Goal: Communication & Community: Share content

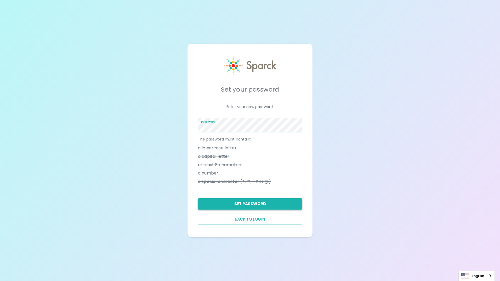
click at [258, 204] on button "Set Password" at bounding box center [250, 203] width 104 height 11
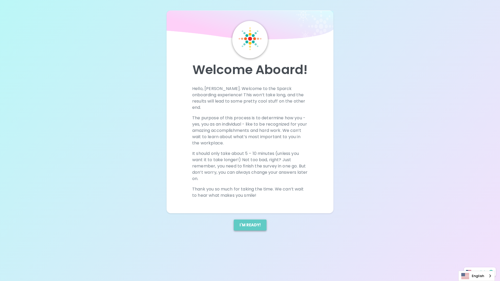
click at [250, 220] on button "I'm ready!" at bounding box center [250, 225] width 33 height 11
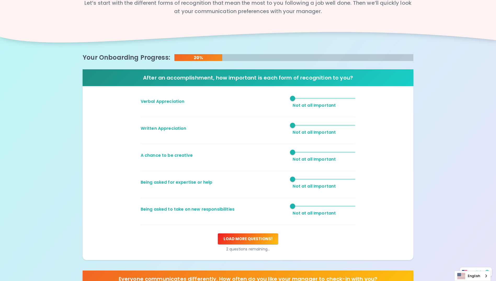
scroll to position [26, 0]
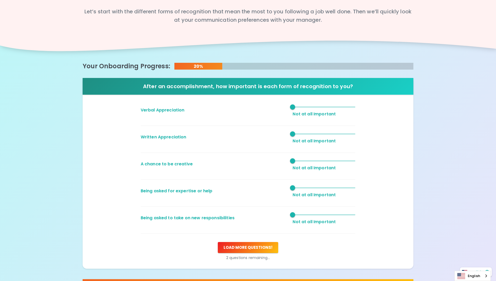
type input "4"
click at [335, 108] on span "4" at bounding box center [324, 107] width 63 height 8
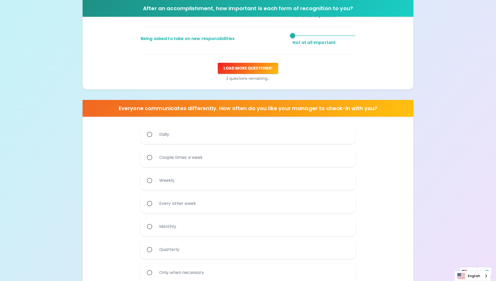
scroll to position [236, 0]
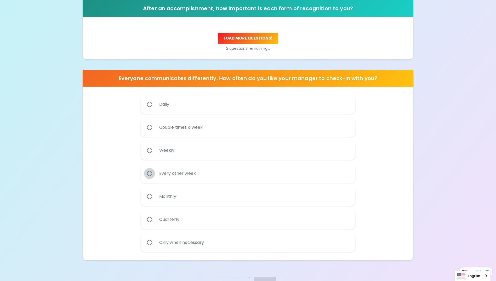
click at [151, 173] on input "Every other week" at bounding box center [149, 173] width 11 height 11
radio input "true"
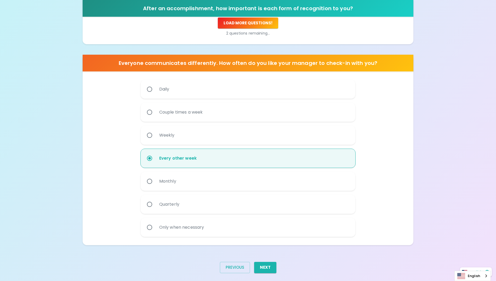
scroll to position [258, 0]
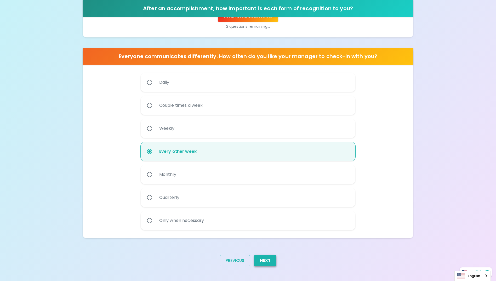
click at [267, 263] on button "Next" at bounding box center [265, 260] width 22 height 11
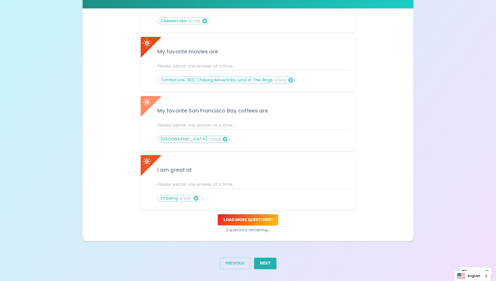
scroll to position [209, 0]
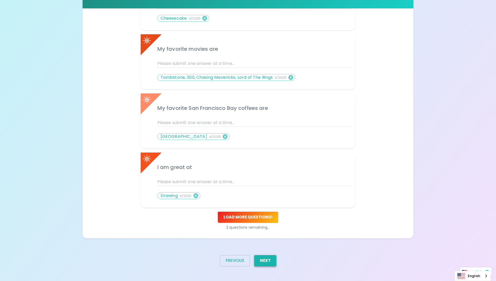
click at [275, 259] on button "Next" at bounding box center [265, 260] width 22 height 11
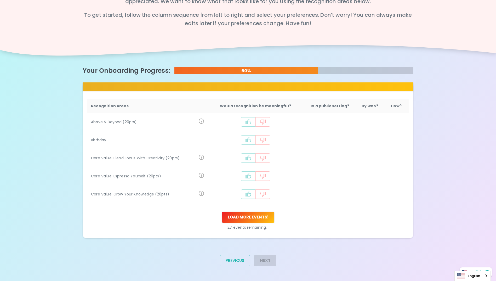
scroll to position [45, 0]
click at [250, 123] on icon "recognition-1058" at bounding box center [248, 122] width 6 height 6
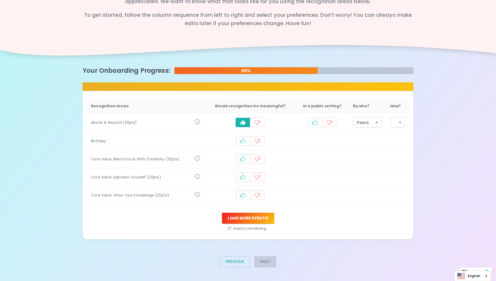
click at [314, 123] on icon "recognition-1058" at bounding box center [315, 122] width 6 height 6
type input "staff_meeting"
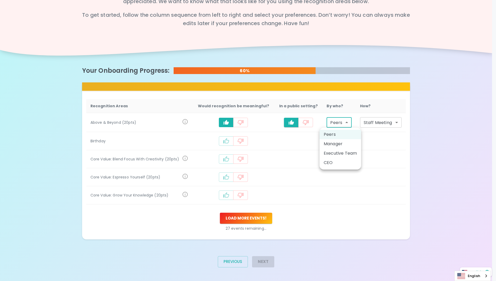
click at [349, 122] on body "What makes you feel appreciated at work? Rewards are great, but we know the rec…" at bounding box center [248, 118] width 496 height 327
click at [344, 145] on li "Manager" at bounding box center [341, 143] width 42 height 9
type input "manager"
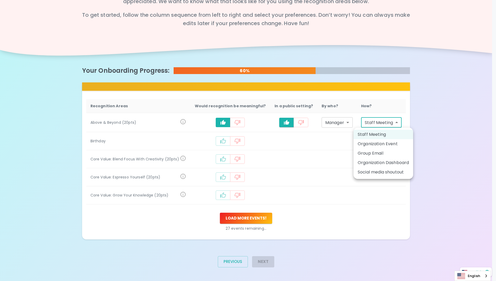
click at [402, 122] on body "What makes you feel appreciated at work? Rewards are great, but we know the rec…" at bounding box center [248, 118] width 496 height 327
click at [373, 154] on li "Group Email" at bounding box center [384, 153] width 60 height 9
type input "group_email"
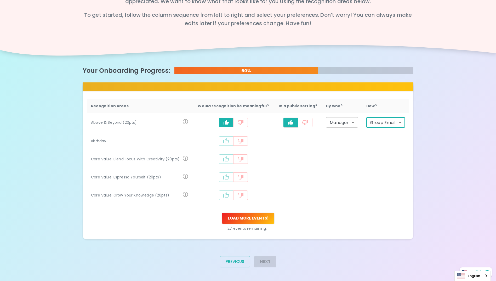
click at [243, 144] on icon "recognition-1058" at bounding box center [241, 141] width 6 height 6
click at [244, 160] on button "recognition-1058" at bounding box center [240, 158] width 15 height 9
drag, startPoint x: 244, startPoint y: 178, endPoint x: 244, endPoint y: 184, distance: 6.3
click at [244, 180] on button "recognition-1058" at bounding box center [240, 176] width 15 height 9
click at [243, 196] on icon "recognition-1058" at bounding box center [241, 195] width 6 height 5
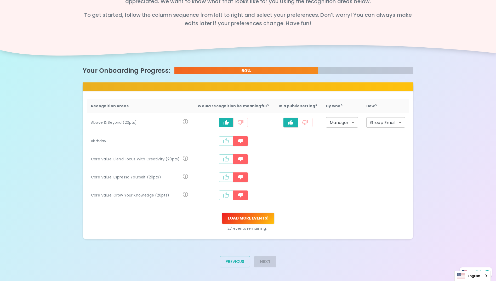
click at [269, 262] on div "Next" at bounding box center [263, 264] width 26 height 24
click at [243, 220] on button "Load more events !" at bounding box center [248, 218] width 52 height 11
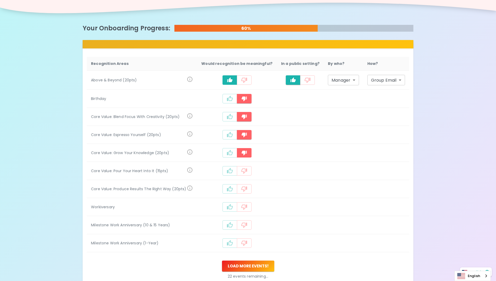
scroll to position [97, 0]
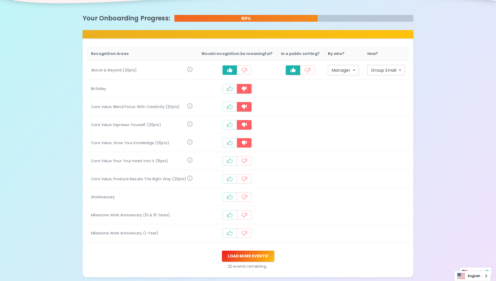
click at [230, 197] on icon "recognition-1058" at bounding box center [230, 197] width 6 height 6
click at [291, 200] on icon "recognition-1058" at bounding box center [293, 197] width 6 height 5
type input "staff_meeting"
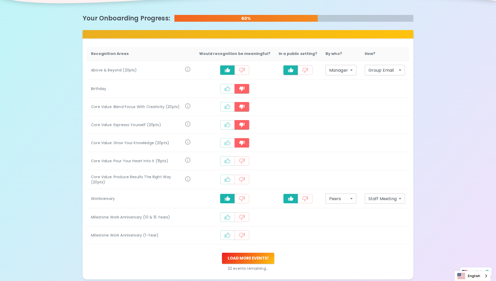
click at [351, 198] on body "What makes you feel appreciated at work? Rewards are great, but we know the rec…" at bounding box center [248, 112] width 496 height 419
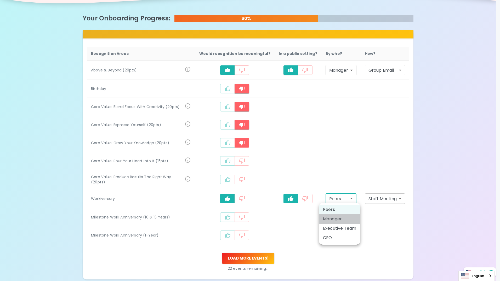
click at [357, 218] on li "Manager" at bounding box center [340, 218] width 42 height 9
type input "manager"
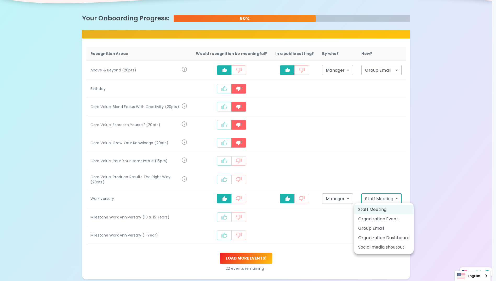
click at [400, 197] on body "What makes you feel appreciated at work? Rewards are great, but we know the rec…" at bounding box center [248, 112] width 496 height 419
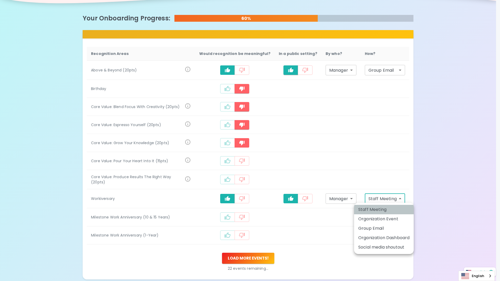
click at [400, 208] on li "Staff Meeting" at bounding box center [384, 209] width 60 height 9
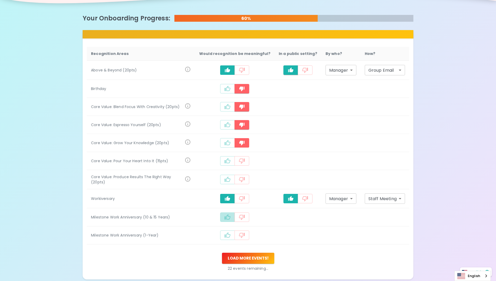
click at [228, 216] on icon "recognition-1058" at bounding box center [228, 216] width 6 height 5
click at [288, 216] on icon "recognition-1058" at bounding box center [291, 218] width 6 height 6
type input "staff_meeting"
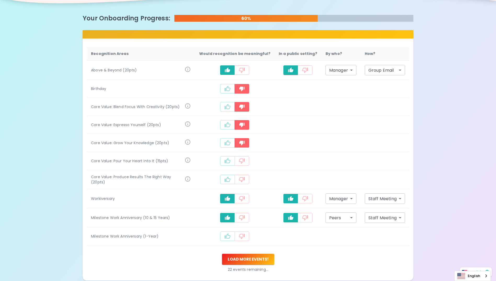
click at [353, 217] on body "What makes you feel appreciated at work? Rewards are great, but we know the rec…" at bounding box center [248, 113] width 496 height 420
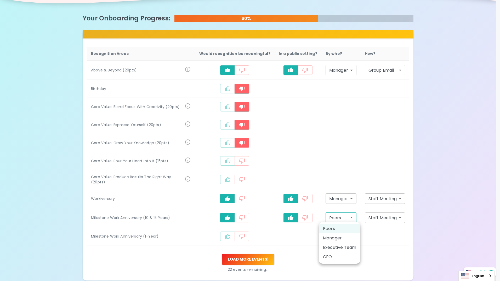
click at [349, 256] on li "CEO" at bounding box center [340, 256] width 42 height 9
type input "ceo"
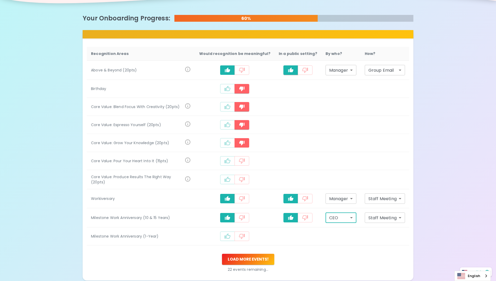
click at [401, 217] on body "What makes you feel appreciated at work? Rewards are great, but we know the rec…" at bounding box center [248, 113] width 496 height 420
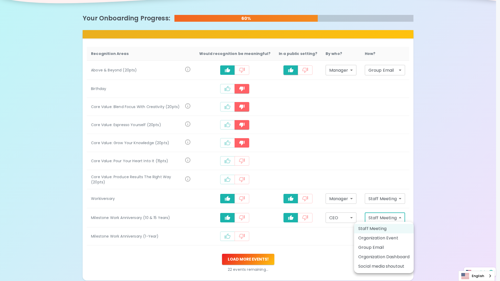
click at [397, 227] on li "Staff Meeting" at bounding box center [384, 228] width 60 height 9
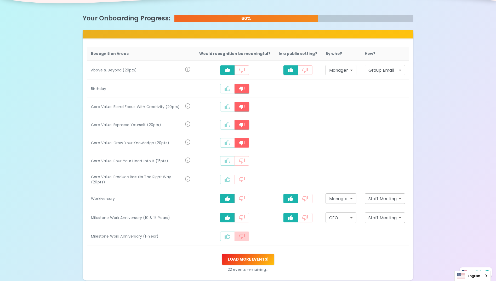
drag, startPoint x: 245, startPoint y: 237, endPoint x: 248, endPoint y: 239, distance: 3.9
click at [245, 237] on icon "recognition-1058" at bounding box center [242, 236] width 6 height 6
click at [244, 161] on icon "recognition-1058" at bounding box center [242, 161] width 6 height 6
click at [244, 181] on icon "recognition-1058" at bounding box center [242, 179] width 6 height 5
click at [247, 258] on button "Load more events !" at bounding box center [248, 259] width 52 height 11
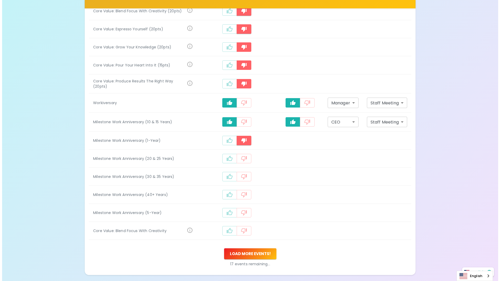
scroll to position [202, 0]
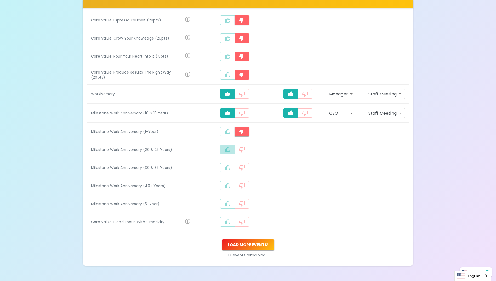
click at [228, 150] on icon "recognition-1058" at bounding box center [228, 150] width 6 height 6
click at [290, 149] on icon "recognition-1058" at bounding box center [291, 150] width 6 height 6
type input "staff_meeting"
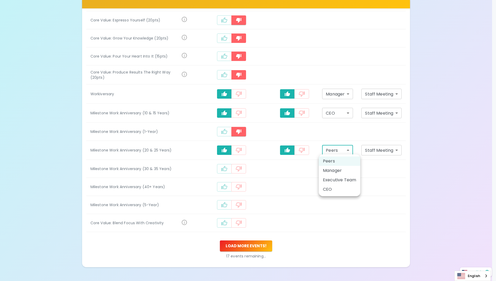
click at [354, 149] on body "What makes you feel appreciated at work? Rewards are great, but we know the rec…" at bounding box center [248, 54] width 496 height 512
click at [338, 192] on li "CEO" at bounding box center [340, 189] width 42 height 9
type input "ceo"
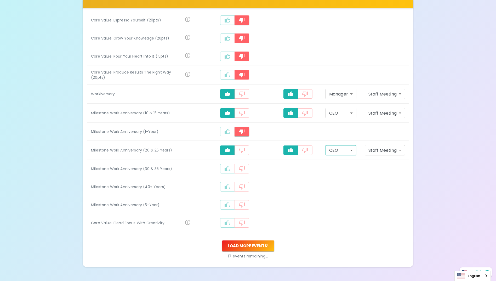
drag, startPoint x: 229, startPoint y: 169, endPoint x: 254, endPoint y: 169, distance: 25.1
click at [231, 169] on icon "recognition-1058" at bounding box center [228, 169] width 6 height 6
click at [294, 168] on button "recognition-1058" at bounding box center [291, 169] width 15 height 9
type input "staff_meeting"
click at [353, 169] on body "What makes you feel appreciated at work? Rewards are great, but we know the rec…" at bounding box center [248, 54] width 496 height 513
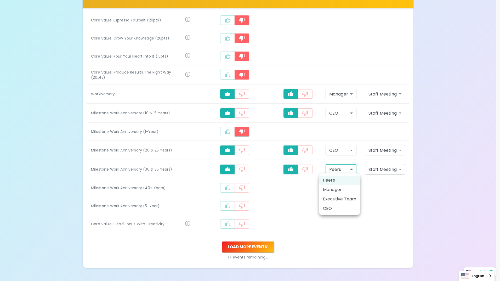
drag, startPoint x: 333, startPoint y: 211, endPoint x: 349, endPoint y: 201, distance: 18.3
click at [333, 211] on li "CEO" at bounding box center [340, 208] width 42 height 9
type input "ceo"
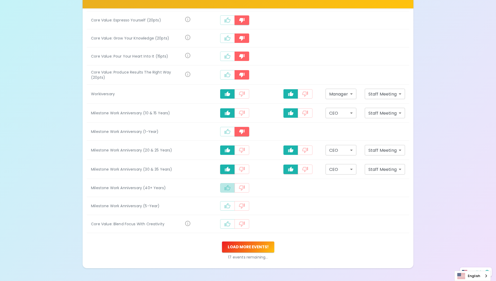
click at [229, 187] on icon "recognition-1058" at bounding box center [228, 188] width 6 height 6
click at [290, 188] on icon "recognition-1058" at bounding box center [291, 188] width 6 height 6
type input "staff_meeting"
click at [354, 186] on body "What makes you feel appreciated at work? Rewards are great, but we know the rec…" at bounding box center [248, 55] width 496 height 514
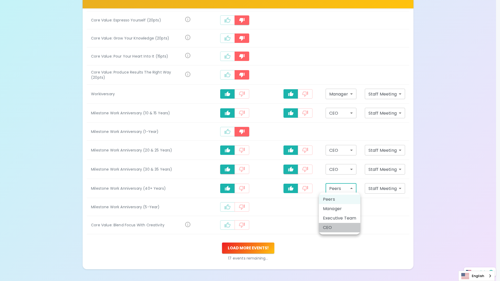
click at [335, 226] on li "CEO" at bounding box center [340, 227] width 42 height 9
type input "ceo"
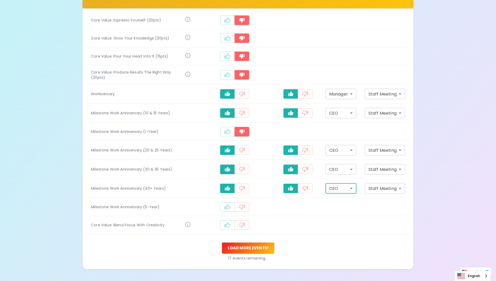
click at [231, 206] on icon "recognition-1058" at bounding box center [228, 206] width 6 height 5
drag, startPoint x: 291, startPoint y: 207, endPoint x: 293, endPoint y: 207, distance: 2.6
click at [291, 207] on icon "recognition-1058" at bounding box center [291, 207] width 6 height 6
type input "staff_meeting"
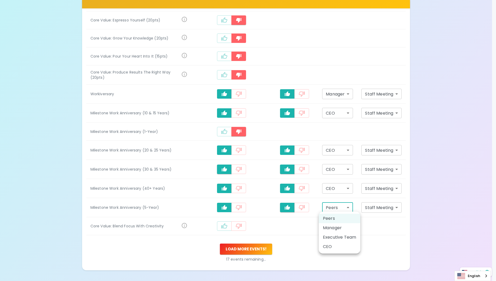
click at [350, 208] on body "What makes you feel appreciated at work? Rewards are great, but we know the rec…" at bounding box center [248, 55] width 496 height 515
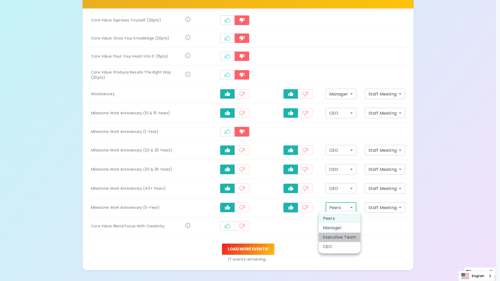
click at [354, 236] on li "Executive Team" at bounding box center [340, 237] width 42 height 9
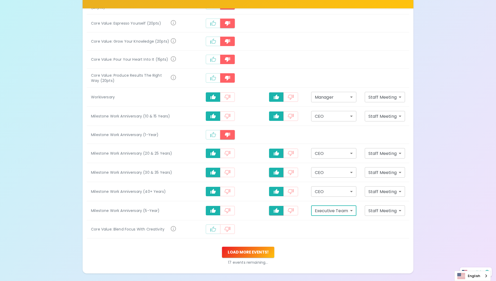
click at [354, 212] on body "What makes you feel appreciated at work? Rewards are great, but we know the rec…" at bounding box center [248, 58] width 496 height 516
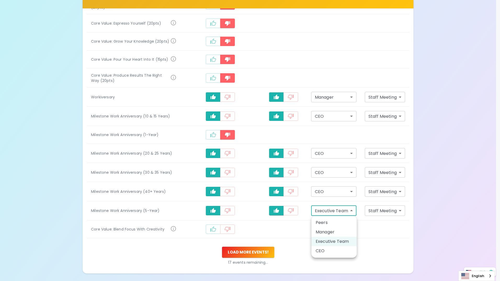
click at [346, 233] on li "Manager" at bounding box center [334, 231] width 45 height 9
type input "manager"
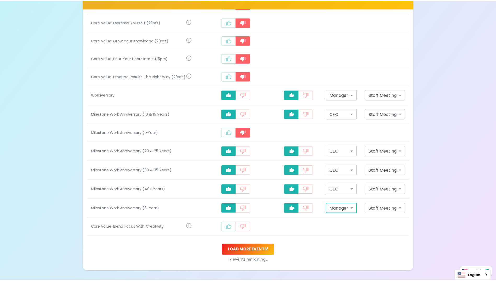
scroll to position [202, 0]
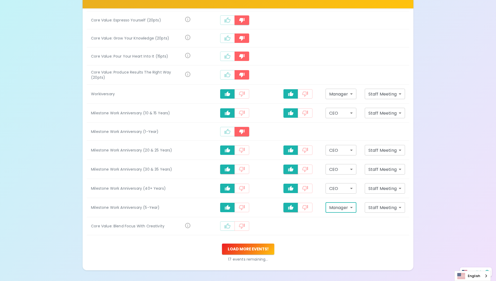
click at [250, 226] on div "recognition-1058" at bounding box center [234, 225] width 71 height 9
click at [247, 226] on button "recognition-1058" at bounding box center [242, 225] width 15 height 9
click at [266, 247] on button "Load more events !" at bounding box center [248, 249] width 52 height 11
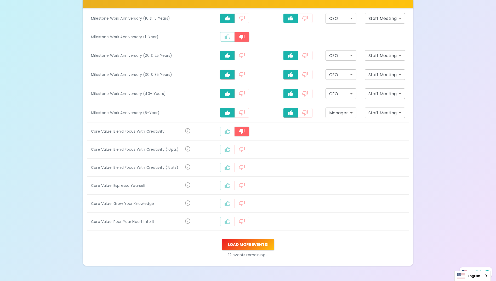
scroll to position [323, 0]
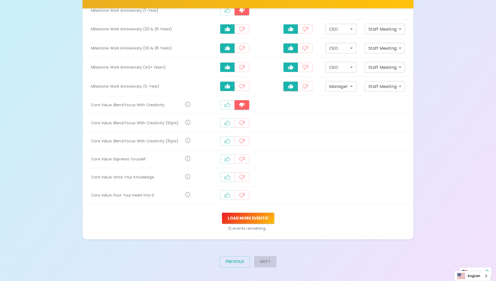
click at [245, 123] on icon "recognition-1058" at bounding box center [242, 123] width 6 height 6
click at [245, 141] on icon "recognition-1058" at bounding box center [242, 141] width 6 height 5
click at [247, 159] on button "recognition-1058" at bounding box center [242, 158] width 15 height 9
click at [245, 179] on icon "recognition-1058" at bounding box center [242, 177] width 6 height 6
click at [244, 195] on icon "recognition-1058" at bounding box center [242, 195] width 6 height 5
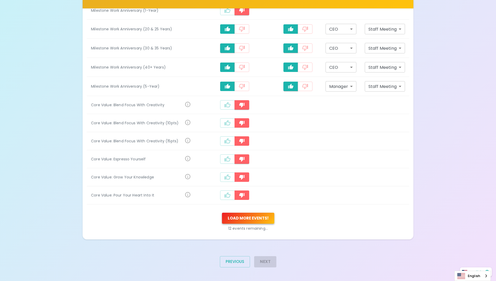
click at [251, 219] on button "Load more events !" at bounding box center [248, 218] width 52 height 11
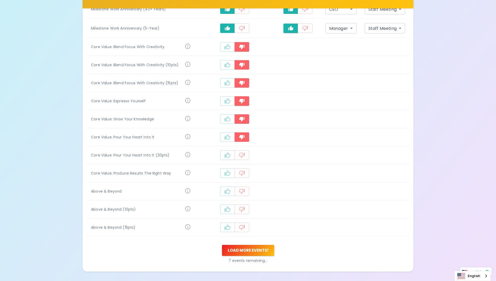
scroll to position [387, 0]
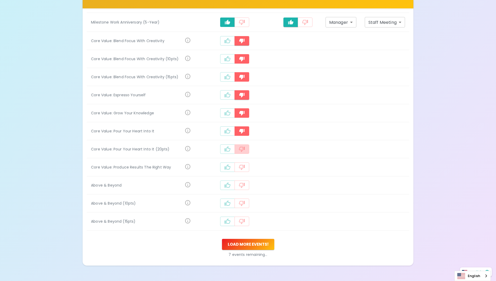
click at [243, 149] on icon "recognition-1058" at bounding box center [242, 149] width 6 height 5
click at [228, 111] on icon "recognition-1058" at bounding box center [228, 113] width 6 height 6
click at [289, 113] on icon "recognition-1058" at bounding box center [291, 113] width 6 height 5
type input "staff_meeting"
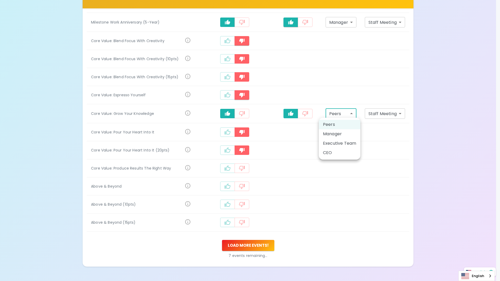
click at [351, 134] on li "Manager" at bounding box center [340, 133] width 42 height 9
type input "manager"
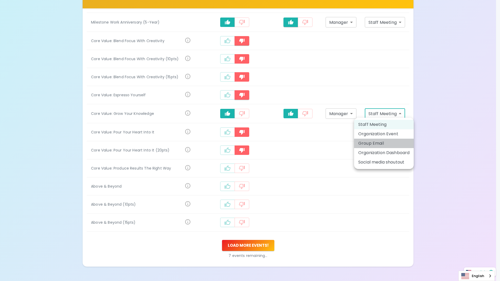
click at [386, 144] on li "Group Email" at bounding box center [384, 143] width 60 height 9
type input "group_email"
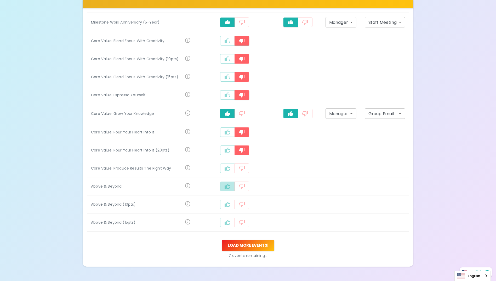
click at [232, 183] on button "recognition-1058" at bounding box center [227, 186] width 15 height 9
click at [291, 185] on icon "recognition-1058" at bounding box center [291, 186] width 6 height 5
type input "staff_meeting"
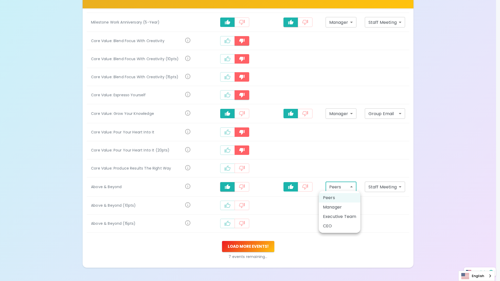
click at [349, 205] on li "Manager" at bounding box center [340, 207] width 42 height 9
type input "manager"
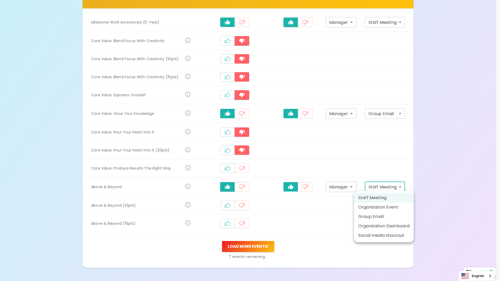
click at [386, 217] on li "Group Email" at bounding box center [384, 216] width 60 height 9
type input "group_email"
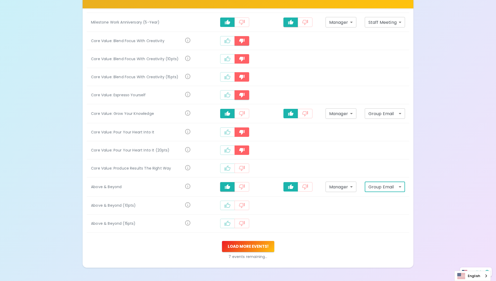
click at [228, 204] on icon "recognition-1058" at bounding box center [228, 205] width 6 height 6
click at [228, 226] on icon "recognition-1058" at bounding box center [228, 224] width 6 height 6
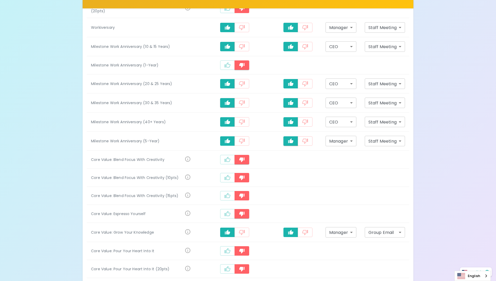
scroll to position [417, 0]
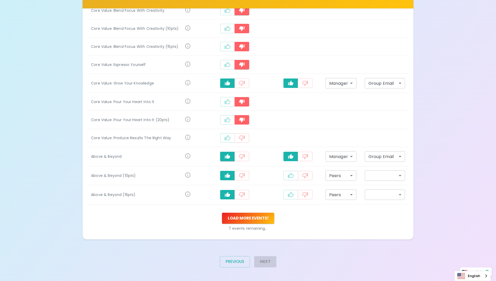
drag, startPoint x: 292, startPoint y: 173, endPoint x: 290, endPoint y: 180, distance: 6.9
click at [292, 174] on icon "recognition-1058" at bounding box center [291, 175] width 6 height 6
type input "staff_meeting"
click at [290, 192] on icon "recognition-1058" at bounding box center [291, 194] width 6 height 5
type input "staff_meeting"
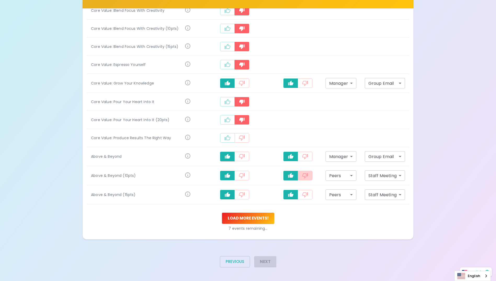
click at [305, 177] on icon "recognition-1058" at bounding box center [305, 175] width 6 height 6
type input "personal_note"
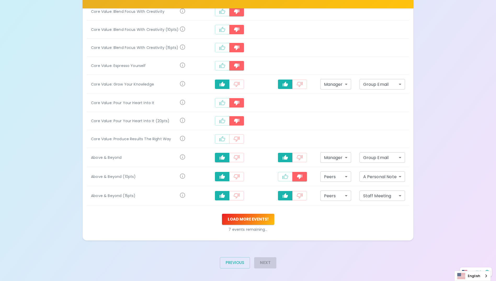
drag, startPoint x: 300, startPoint y: 194, endPoint x: 305, endPoint y: 197, distance: 6.0
click at [300, 194] on icon "recognition-1058" at bounding box center [300, 195] width 6 height 5
type input "personal_note"
click at [253, 220] on button "Load more events !" at bounding box center [248, 219] width 52 height 11
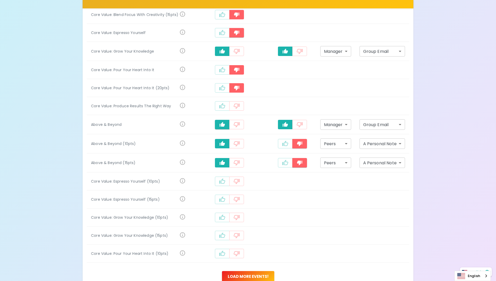
scroll to position [508, 0]
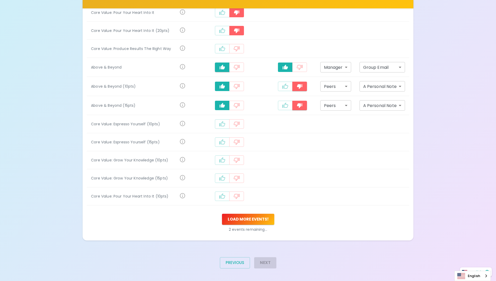
drag, startPoint x: 224, startPoint y: 160, endPoint x: 225, endPoint y: 175, distance: 15.0
click at [224, 160] on icon "recognition-1058" at bounding box center [223, 159] width 6 height 5
click at [226, 178] on icon "recognition-1058" at bounding box center [222, 179] width 6 height 6
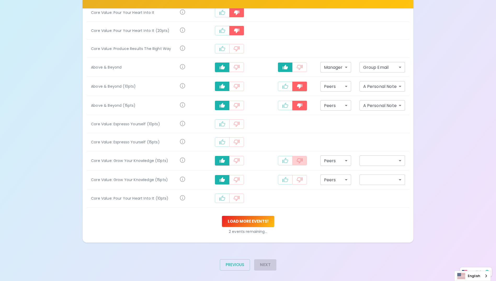
click at [300, 159] on icon "recognition-1058" at bounding box center [300, 160] width 6 height 5
click at [303, 178] on icon "recognition-1058" at bounding box center [300, 179] width 6 height 5
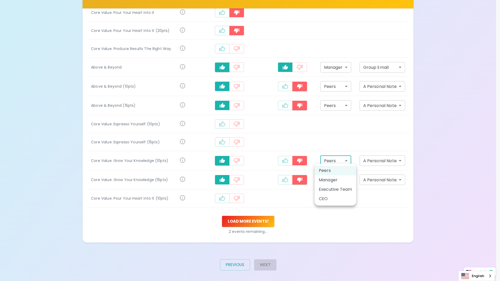
click at [340, 181] on li "Manager" at bounding box center [336, 179] width 42 height 9
type input "manager"
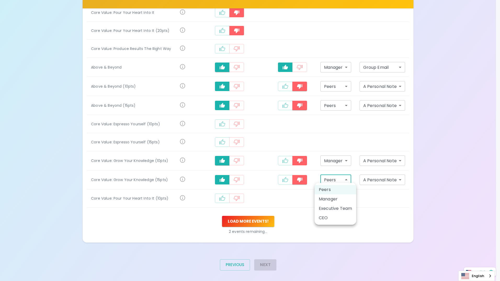
click at [337, 199] on li "Manager" at bounding box center [336, 198] width 42 height 9
type input "manager"
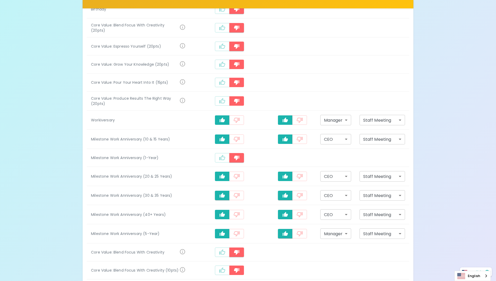
scroll to position [167, 0]
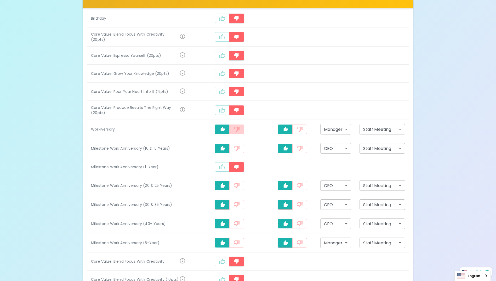
click at [240, 127] on icon "recognition-1058" at bounding box center [237, 129] width 6 height 5
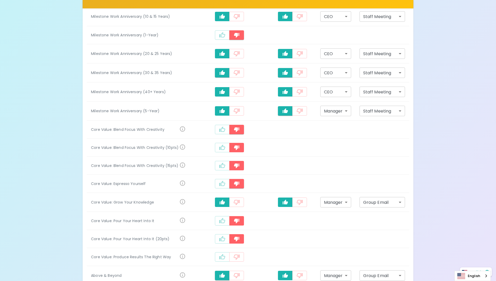
scroll to position [325, 0]
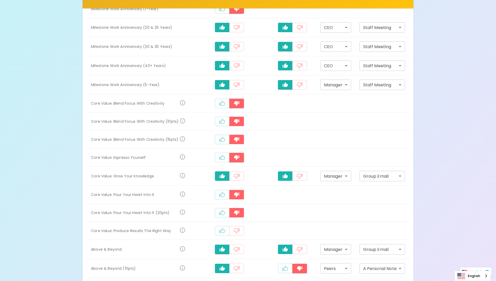
click at [303, 175] on icon "recognition-1058" at bounding box center [300, 176] width 6 height 6
type input "personal_note"
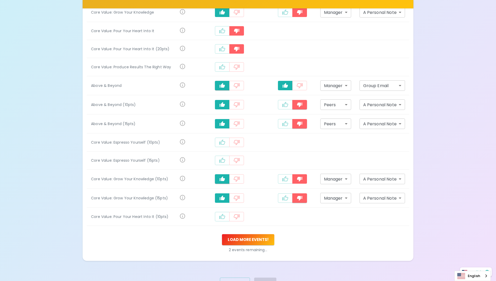
scroll to position [508, 0]
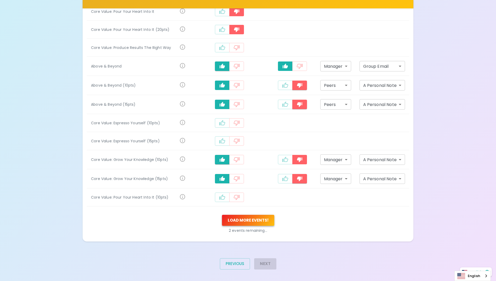
click at [251, 219] on button "Load more events !" at bounding box center [248, 220] width 52 height 11
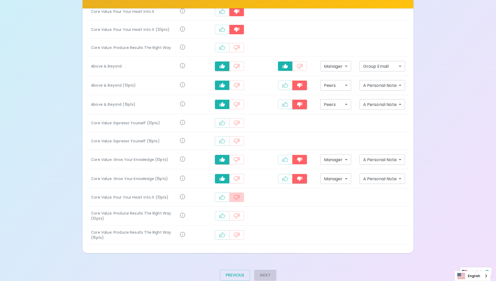
click at [240, 195] on icon "recognition-1058" at bounding box center [237, 197] width 6 height 6
click at [240, 213] on icon "recognition-1058" at bounding box center [237, 216] width 6 height 6
click at [244, 230] on button "recognition-1058" at bounding box center [237, 234] width 15 height 9
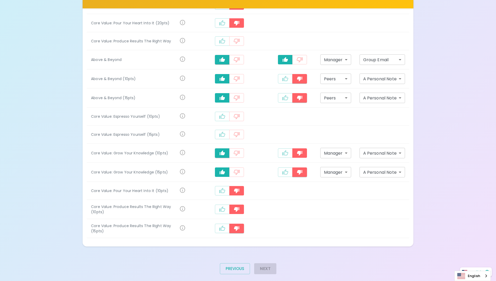
scroll to position [518, 0]
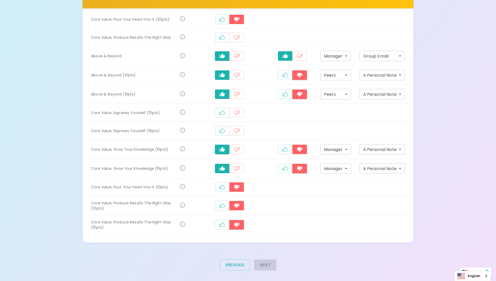
click at [276, 259] on div "Next" at bounding box center [263, 267] width 26 height 24
click at [240, 111] on icon "recognition-1058" at bounding box center [237, 113] width 6 height 6
click at [240, 130] on icon "recognition-1058" at bounding box center [237, 131] width 6 height 6
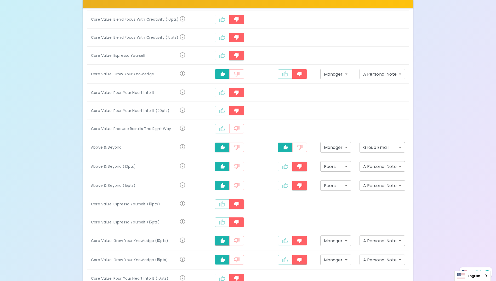
scroll to position [413, 0]
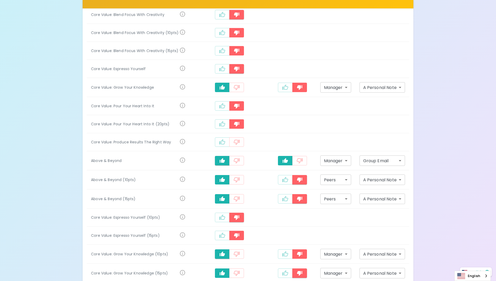
drag, startPoint x: 238, startPoint y: 140, endPoint x: 247, endPoint y: 140, distance: 8.6
click at [240, 140] on icon "recognition-1058" at bounding box center [237, 142] width 6 height 6
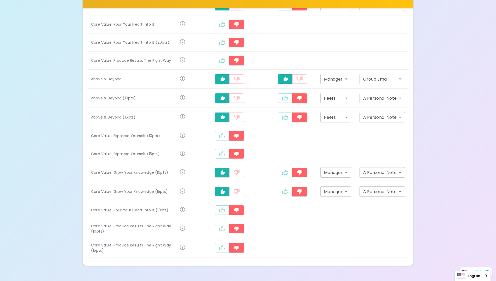
scroll to position [518, 0]
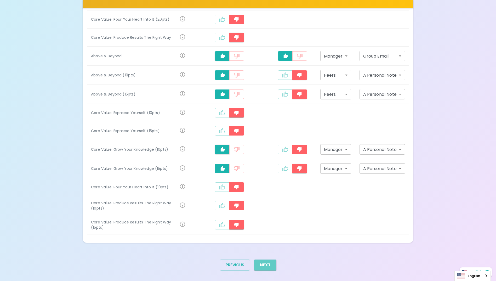
click at [271, 262] on button "Next" at bounding box center [265, 265] width 22 height 11
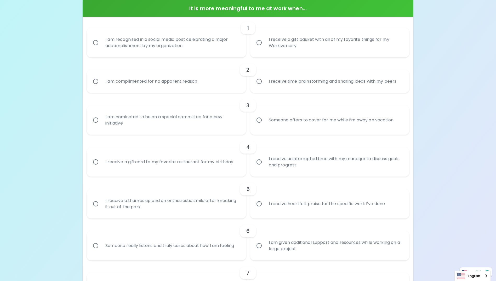
scroll to position [131, 0]
click at [261, 81] on input "I receive time brainstorming and sharing ideas with my peers" at bounding box center [259, 81] width 11 height 11
radio input "true"
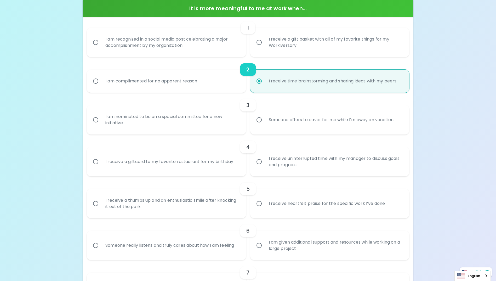
scroll to position [173, 0]
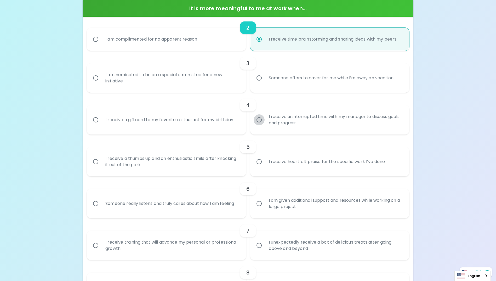
click at [259, 119] on input "I receive uninterrupted time with my manager to discuss goals and progress" at bounding box center [259, 119] width 11 height 11
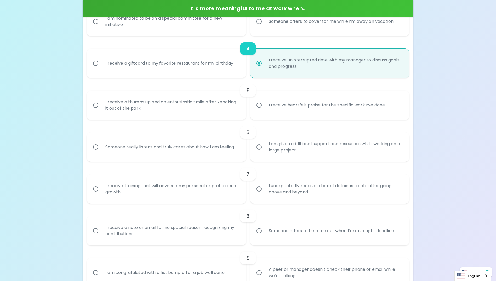
scroll to position [241, 0]
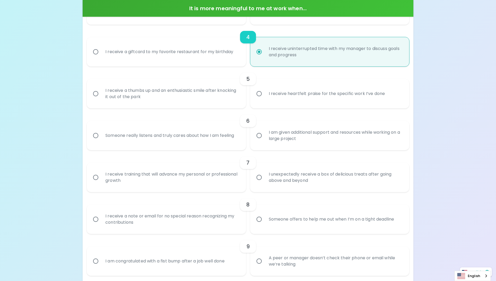
radio input "true"
click at [261, 136] on input "I am given additional support and resources while working on a large project" at bounding box center [259, 135] width 11 height 11
radio input "false"
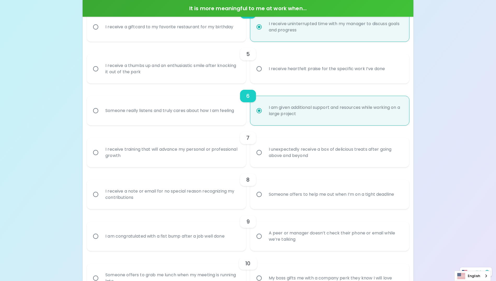
scroll to position [283, 0]
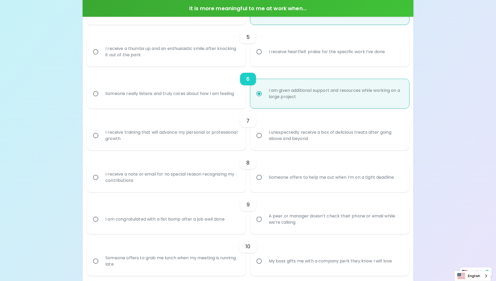
radio input "true"
click at [94, 136] on input "I receive training that will advance my personal or professional growth" at bounding box center [95, 135] width 11 height 11
radio input "false"
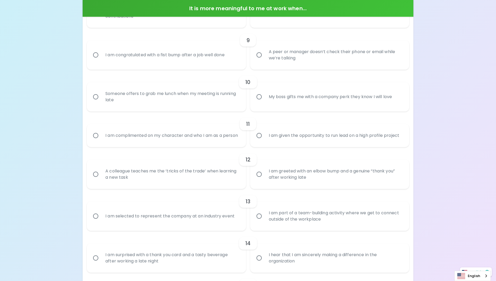
scroll to position [455, 0]
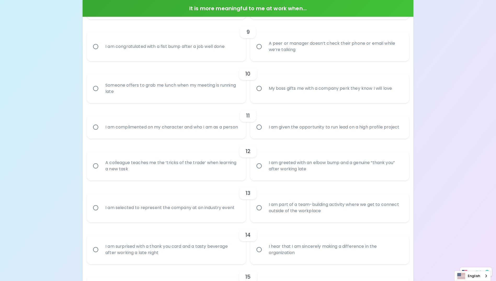
radio input "true"
click at [259, 130] on input "I am given the opportunity to run lead on a high profile project" at bounding box center [259, 127] width 11 height 11
radio input "false"
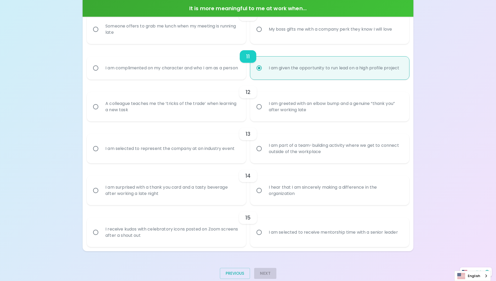
scroll to position [533, 0]
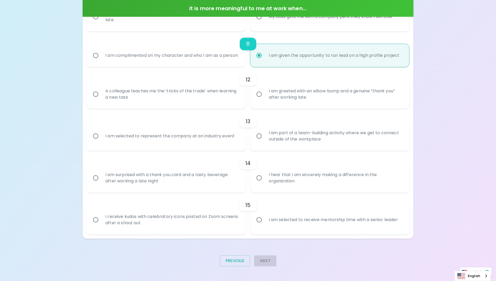
radio input "true"
click at [261, 178] on input "I hear that I am sincerely making a difference in the organization" at bounding box center [259, 177] width 11 height 11
radio input "false"
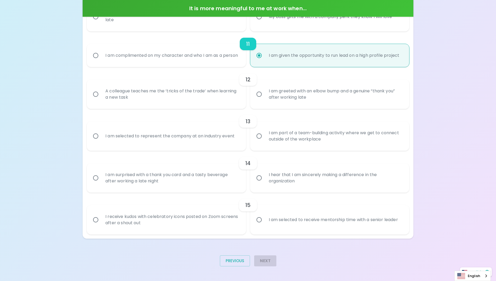
radio input "false"
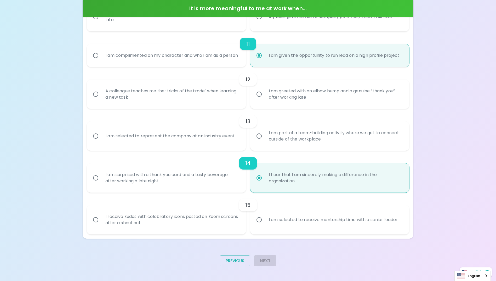
radio input "true"
click at [267, 265] on div "Next" at bounding box center [263, 263] width 26 height 24
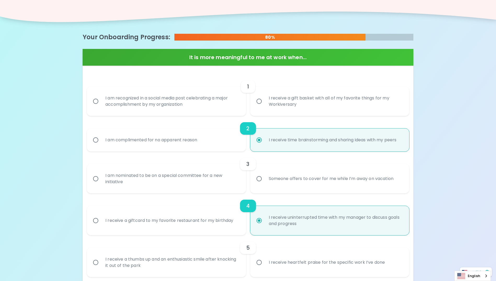
scroll to position [62, 0]
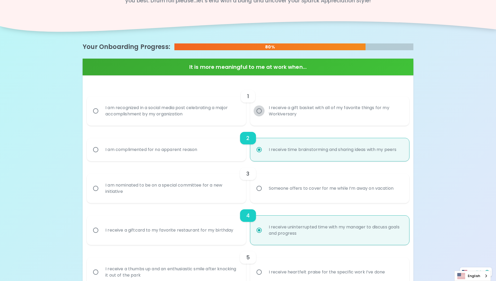
drag, startPoint x: 259, startPoint y: 112, endPoint x: 261, endPoint y: 113, distance: 3.1
click at [259, 112] on input "I receive a gift basket with all of my favorite things for my Workiversary" at bounding box center [259, 110] width 11 height 11
radio input "false"
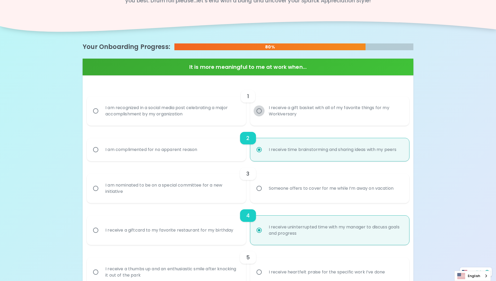
radio input "false"
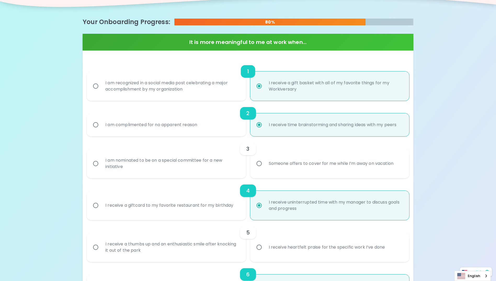
scroll to position [104, 0]
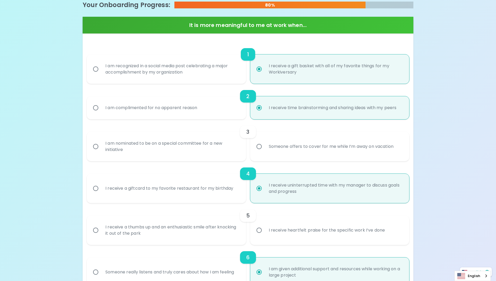
radio input "true"
click at [97, 149] on input "I am nominated to be on a special committee for a new initiative" at bounding box center [95, 146] width 11 height 11
radio input "false"
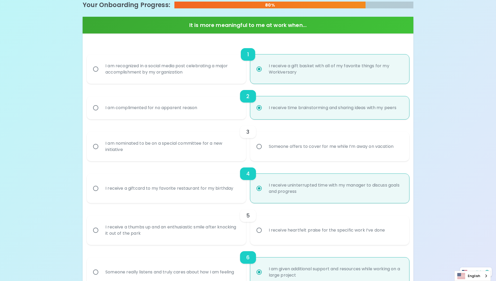
radio input "false"
radio input "true"
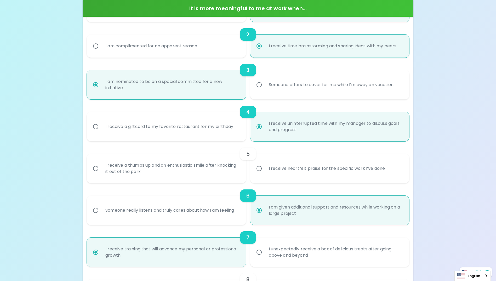
scroll to position [225, 0]
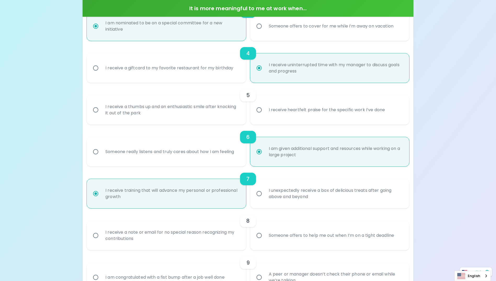
radio input "true"
click at [260, 111] on input "I receive heartfelt praise for the specific work I’ve done" at bounding box center [259, 109] width 11 height 11
radio input "false"
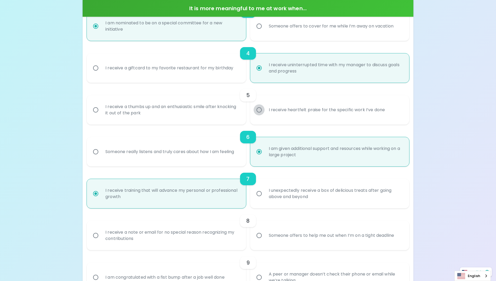
radio input "false"
radio input "true"
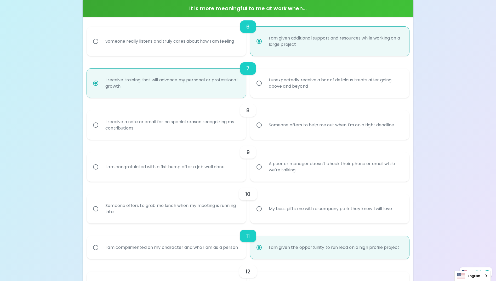
scroll to position [371, 0]
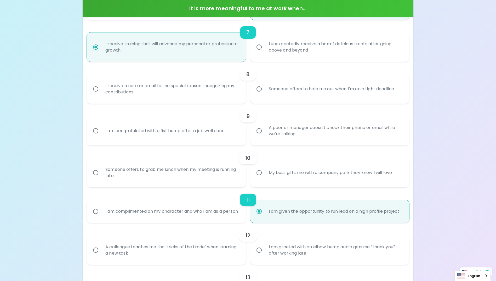
radio input "true"
click at [96, 90] on input "I receive a note or email for no special reason recognizing my contributions" at bounding box center [95, 88] width 11 height 11
radio input "false"
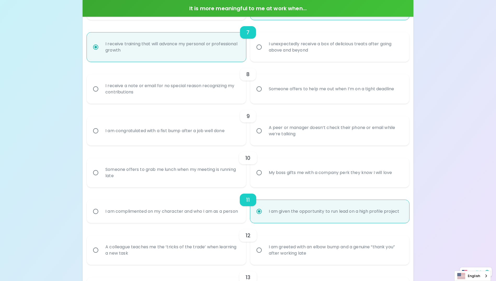
radio input "false"
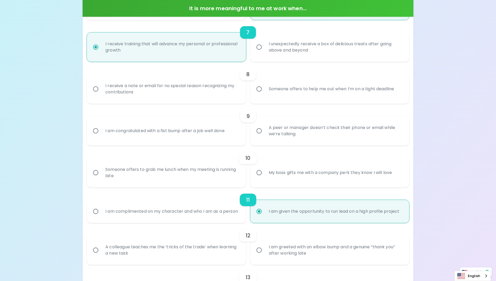
radio input "true"
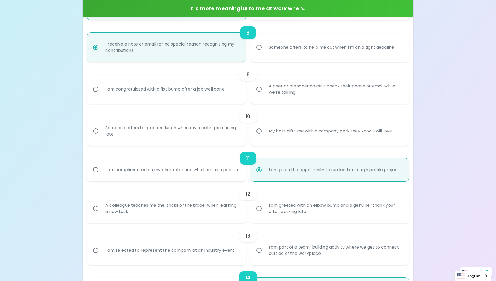
scroll to position [413, 0]
radio input "true"
click at [259, 88] on input "A peer or manager doesn’t check their phone or email while we’re talking" at bounding box center [259, 88] width 11 height 11
radio input "false"
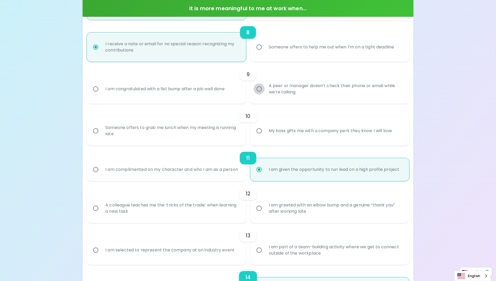
radio input "false"
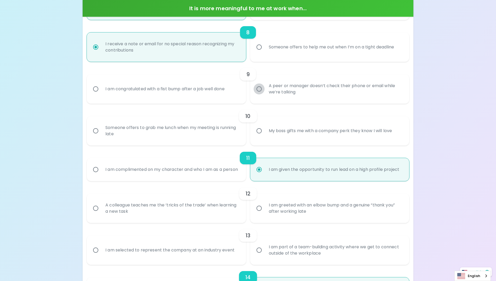
radio input "false"
radio input "true"
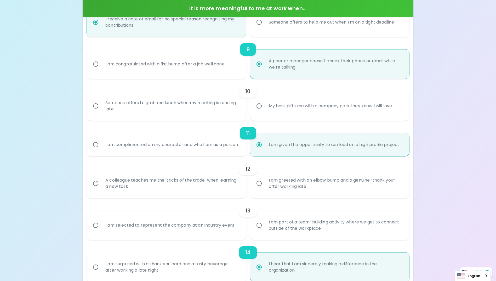
scroll to position [455, 0]
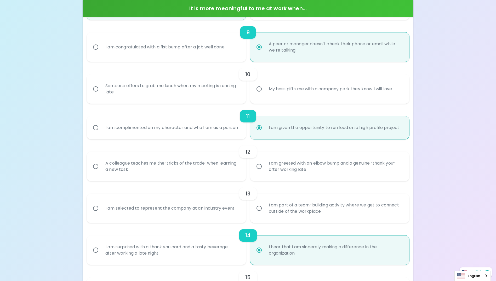
radio input "true"
click at [260, 90] on input "My boss gifts me with a company perk they know I will love" at bounding box center [259, 88] width 11 height 11
radio input "false"
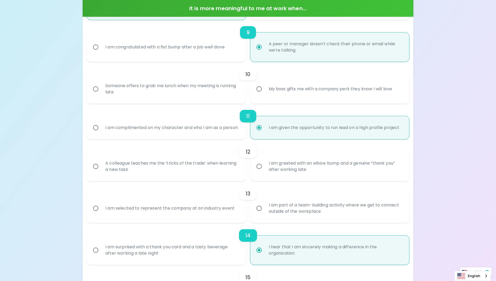
radio input "false"
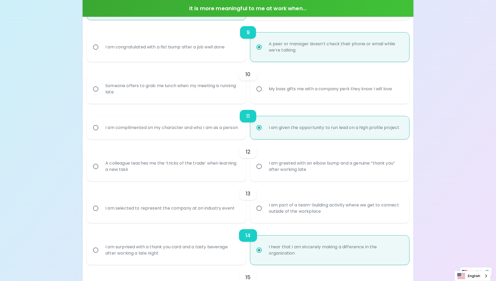
radio input "false"
radio input "true"
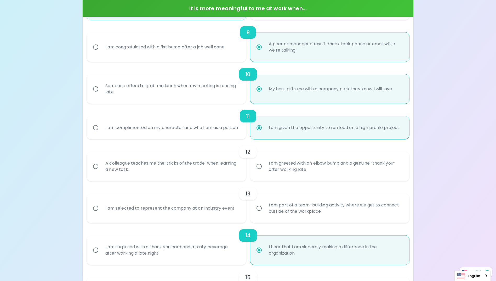
scroll to position [497, 0]
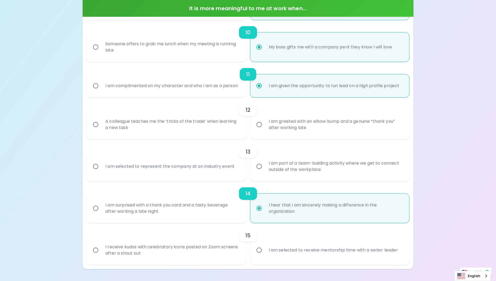
radio input "true"
drag, startPoint x: 96, startPoint y: 131, endPoint x: 99, endPoint y: 132, distance: 2.8
click at [97, 130] on input "A colleague teaches me the ‘tricks of the trade’ when learning a new task" at bounding box center [95, 124] width 11 height 11
radio input "false"
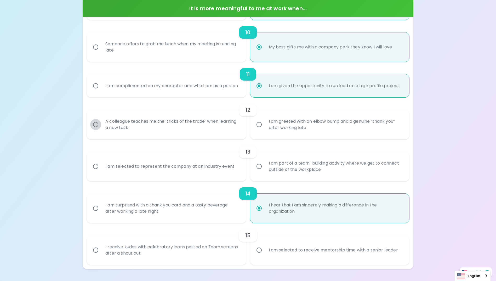
radio input "false"
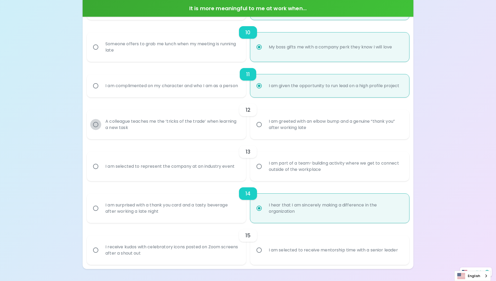
radio input "false"
radio input "true"
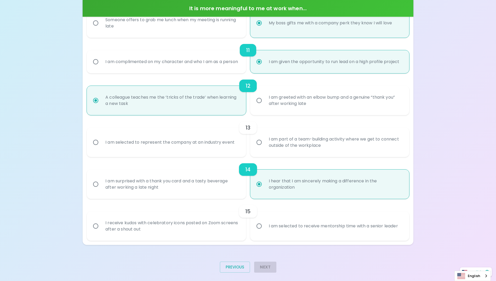
scroll to position [533, 0]
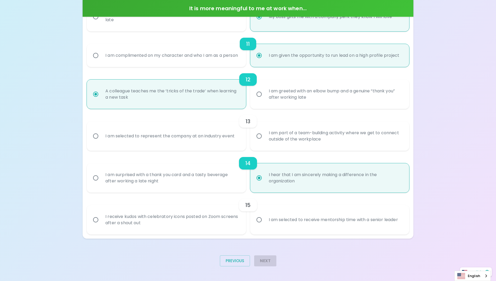
radio input "true"
click at [95, 135] on input "I am selected to represent the company at an industry event" at bounding box center [95, 136] width 11 height 11
radio input "false"
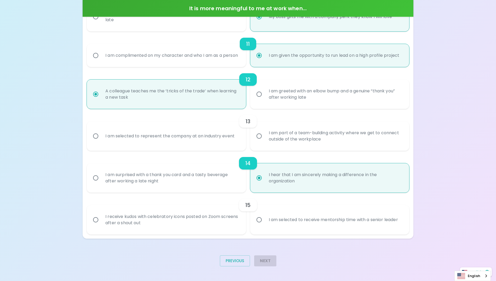
radio input "false"
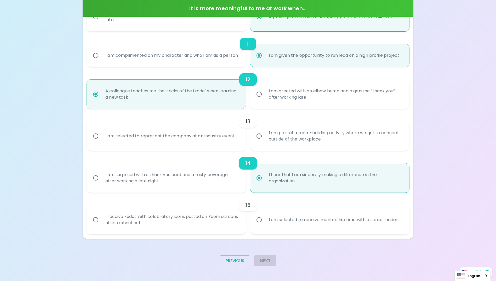
radio input "false"
radio input "true"
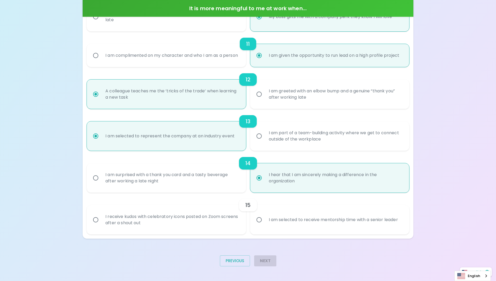
radio input "true"
drag, startPoint x: 259, startPoint y: 220, endPoint x: 265, endPoint y: 227, distance: 9.0
click at [260, 220] on input "I am selected to receive mentorship time with a senior leader" at bounding box center [259, 219] width 11 height 11
radio input "false"
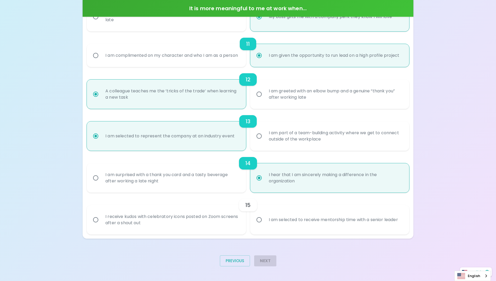
radio input "false"
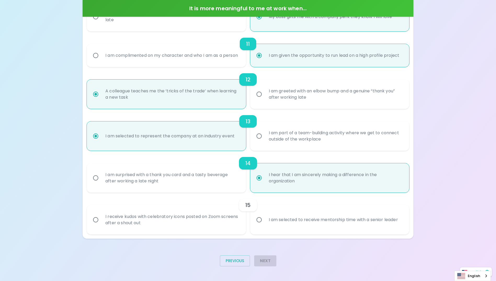
radio input "false"
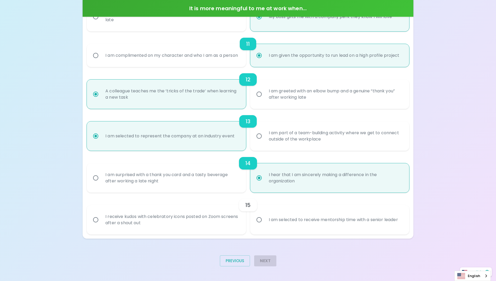
radio input "true"
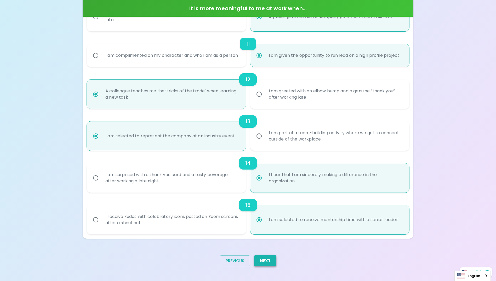
radio input "true"
click at [272, 262] on button "Next" at bounding box center [265, 260] width 22 height 11
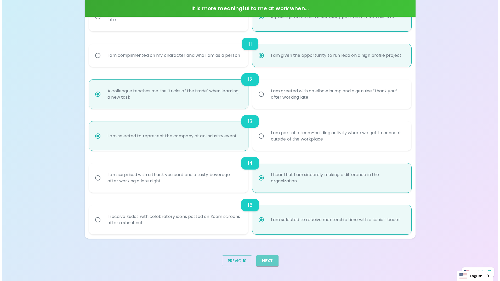
scroll to position [0, 0]
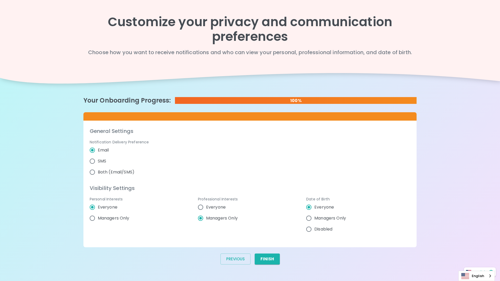
radio input "true"
click at [91, 219] on input "Managers Only" at bounding box center [92, 218] width 11 height 11
radio input "false"
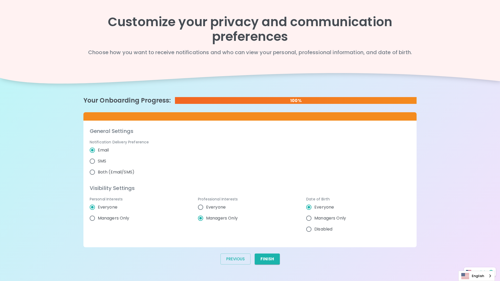
radio input "false"
radio input "true"
radio input "false"
click at [311, 230] on input "Disabled" at bounding box center [309, 229] width 11 height 11
radio input "false"
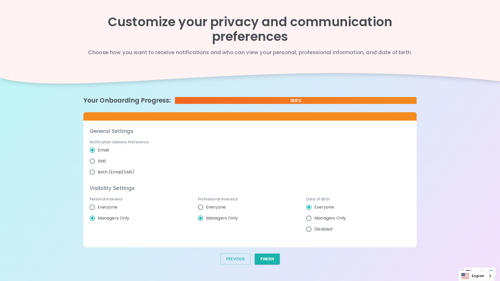
radio input "false"
radio input "true"
click at [270, 262] on button "Finish" at bounding box center [267, 259] width 25 height 11
radio input "false"
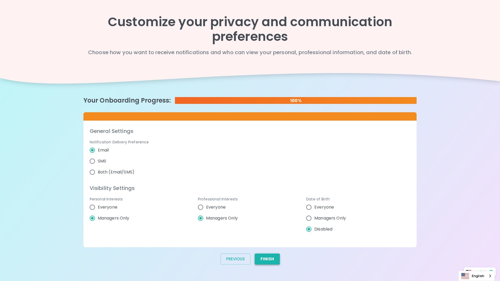
radio input "false"
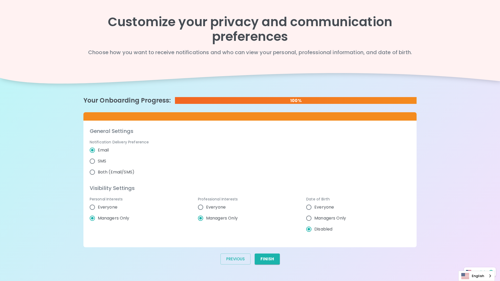
radio input "false"
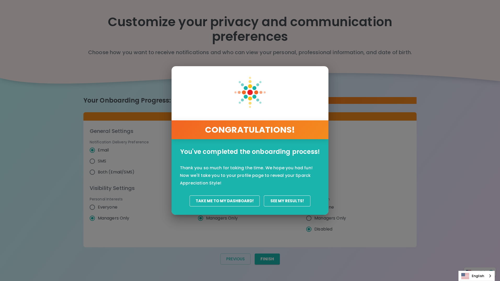
click at [289, 184] on p "Thank you so much for taking the time. We hope you had fun! Now we'll take you …" at bounding box center [250, 175] width 140 height 23
click at [293, 200] on button "See my results!" at bounding box center [287, 200] width 47 height 11
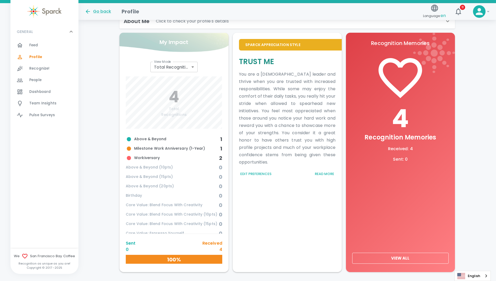
scroll to position [139, 0]
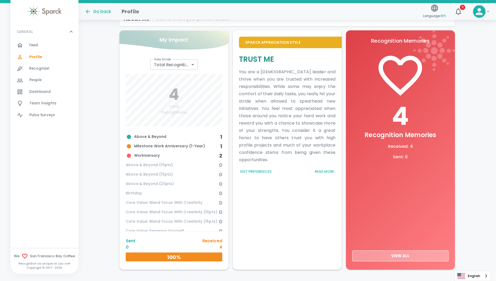
click at [407, 257] on button "View All" at bounding box center [401, 255] width 97 height 11
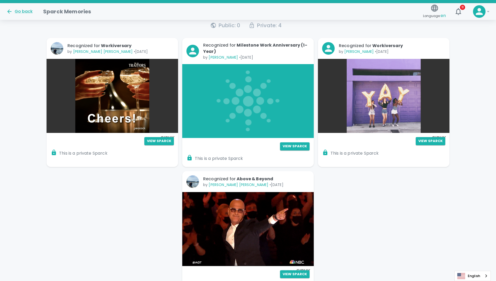
scroll to position [157, 0]
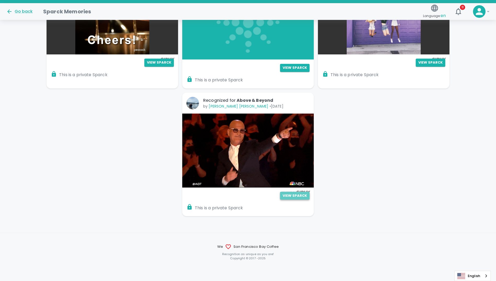
click at [296, 197] on button "View Sparck" at bounding box center [295, 196] width 30 height 8
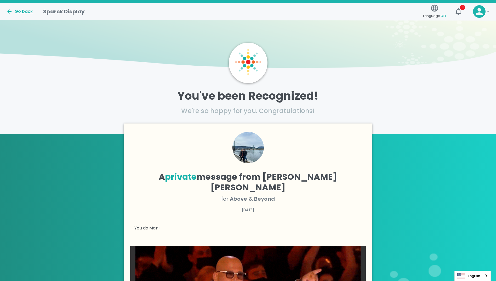
click at [26, 13] on div "Go back" at bounding box center [19, 11] width 26 height 6
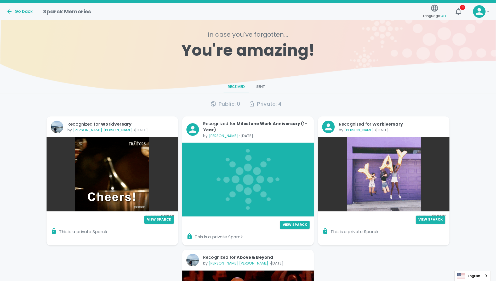
click at [23, 12] on div "Go back" at bounding box center [19, 11] width 26 height 6
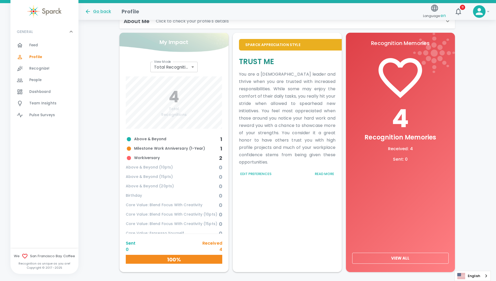
scroll to position [139, 0]
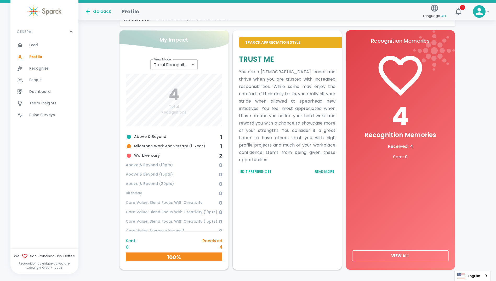
click at [34, 46] on span "Feed" at bounding box center [33, 45] width 9 height 5
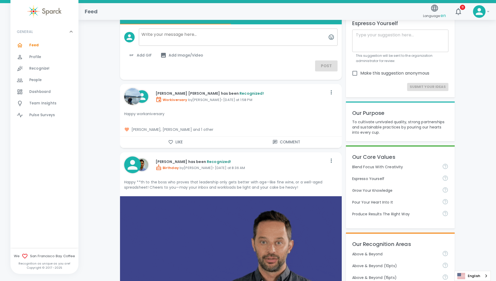
scroll to position [26, 0]
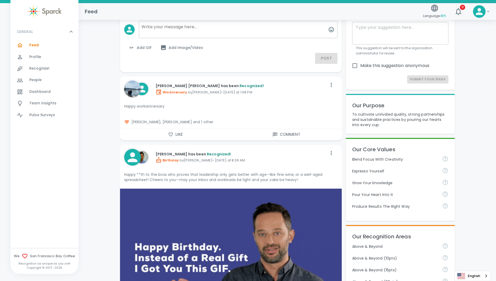
click at [35, 90] on span "Dashboard" at bounding box center [39, 91] width 21 height 5
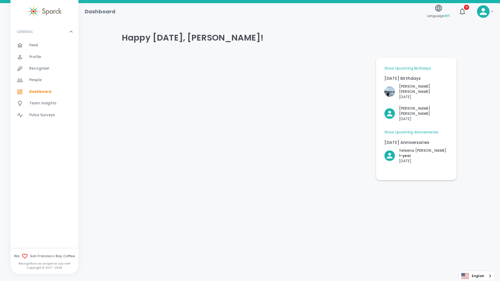
click at [41, 70] on span "Recognize!" at bounding box center [39, 68] width 20 height 5
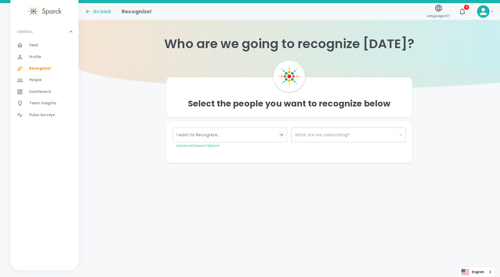
click at [281, 136] on icon "Open" at bounding box center [282, 135] width 6 height 6
click at [258, 136] on input "I want to Recognize..." at bounding box center [226, 135] width 102 height 10
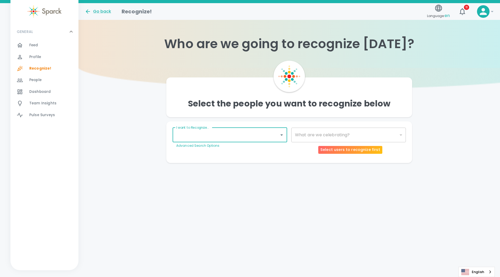
click at [401, 136] on div "​" at bounding box center [349, 135] width 115 height 15
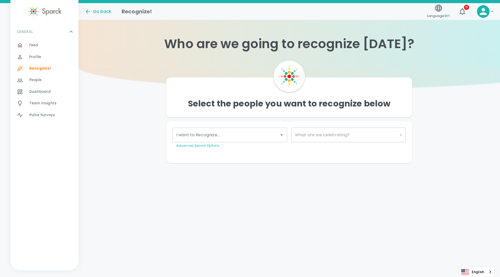
click at [228, 135] on input "I want to Recognize..." at bounding box center [226, 135] width 102 height 10
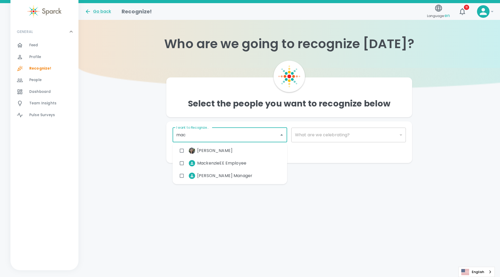
type input "mack"
click at [228, 151] on span "Mackenzie Vega" at bounding box center [214, 151] width 35 height 6
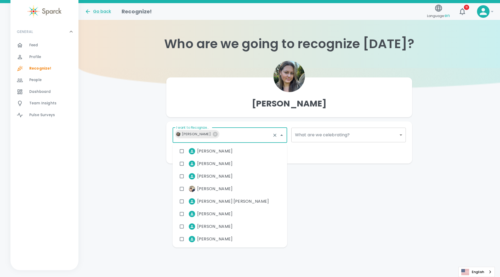
click at [403, 136] on body "Skip Navigation Go back Recognize! Language: en 11 ! GENERAL 0 Feed 0 Profile 0…" at bounding box center [250, 92] width 500 height 184
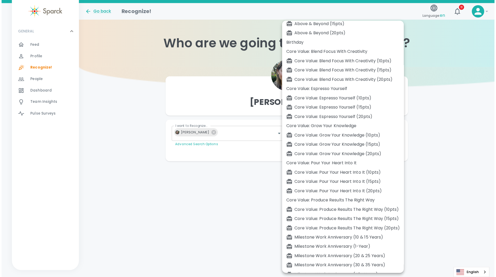
scroll to position [50, 0]
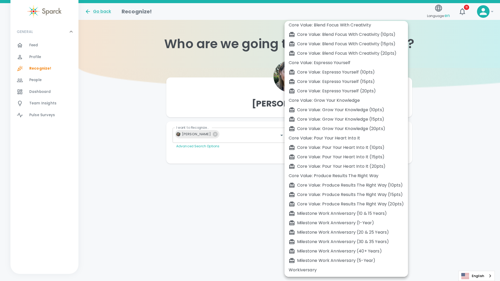
click at [345, 225] on div "Milestone Work Anniversary (1-Year)" at bounding box center [346, 223] width 115 height 6
type input "2104"
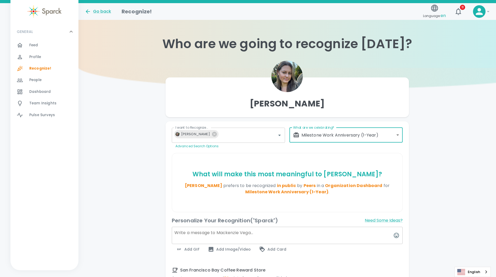
click at [329, 230] on textarea at bounding box center [287, 235] width 231 height 17
